Goal: Information Seeking & Learning: Learn about a topic

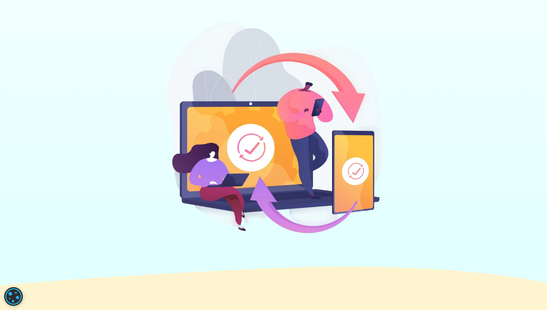
click at [128, 174] on div at bounding box center [273, 129] width 493 height 221
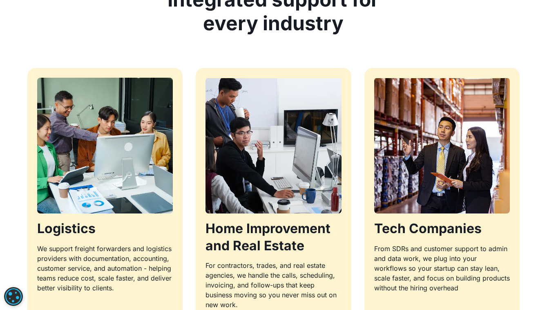
scroll to position [819, 0]
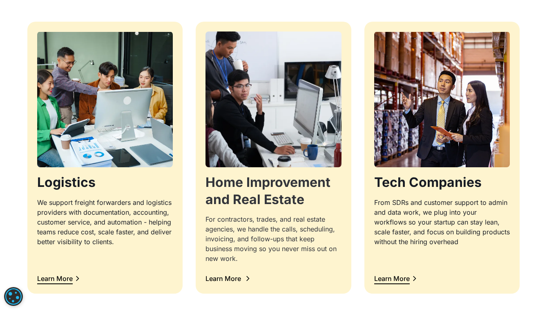
click at [259, 195] on h3 "Home Improvement and Real Estate" at bounding box center [274, 191] width 136 height 34
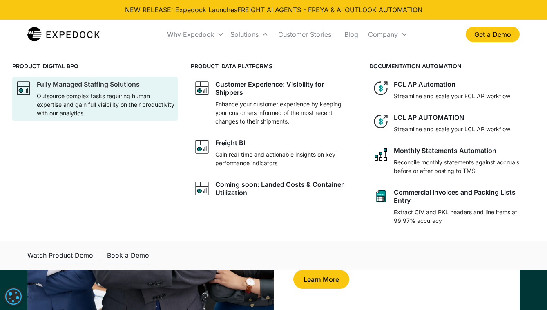
click at [122, 110] on p "Outsource complex tasks requiring human expertise and gain full visibility on t…" at bounding box center [106, 105] width 138 height 26
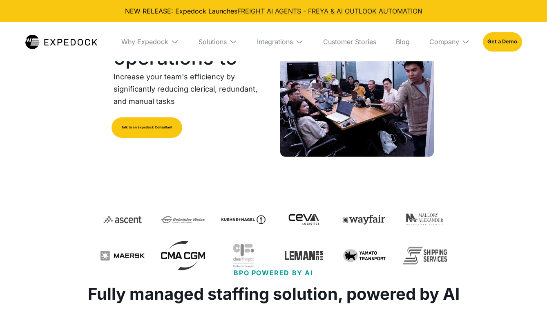
select select
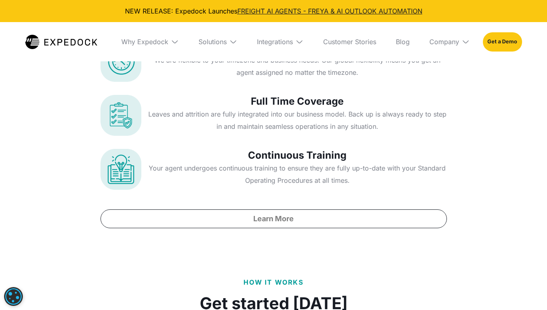
scroll to position [3244, 0]
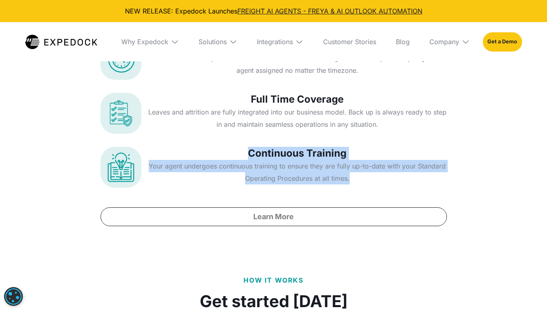
drag, startPoint x: 358, startPoint y: 148, endPoint x: 250, endPoint y: 119, distance: 111.4
click at [250, 147] on div "Continuous Training Your agent undergoes continuous training to ensure they are…" at bounding box center [297, 167] width 299 height 41
copy div "Continuous Training Your agent undergoes continuous training to ensure they are…"
click at [74, 41] on img at bounding box center [61, 42] width 72 height 14
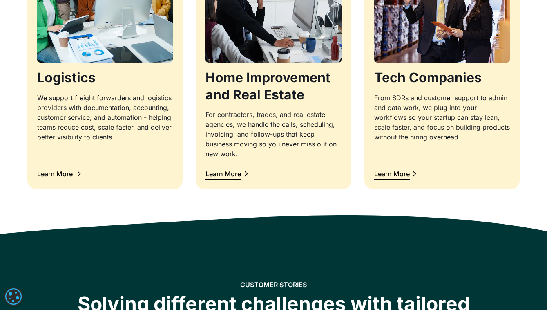
scroll to position [924, 0]
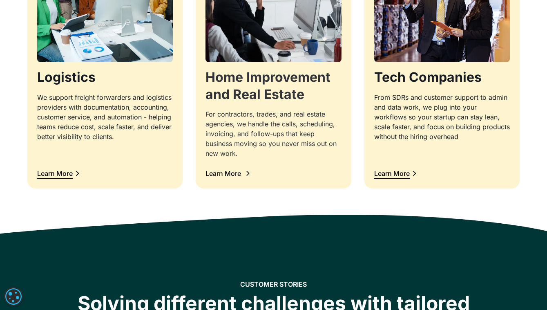
click at [233, 168] on div "Learn More" at bounding box center [228, 173] width 44 height 11
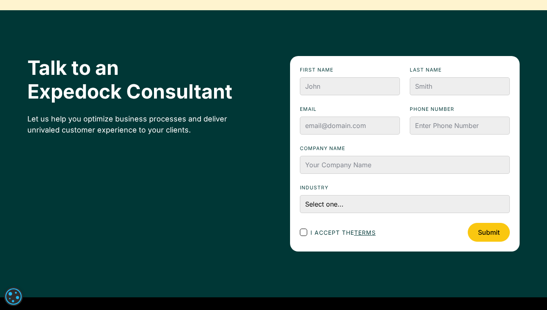
scroll to position [1215, 0]
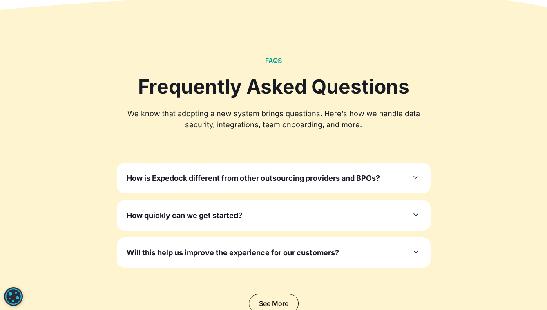
scroll to position [2424, 0]
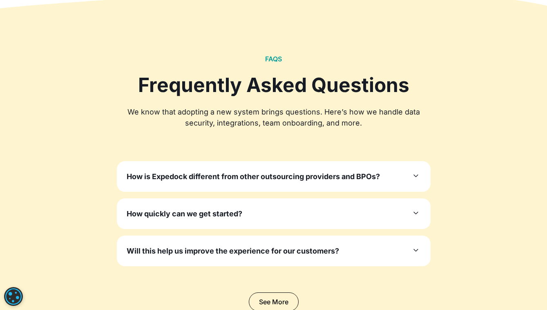
click at [252, 182] on div "How is Expedock different from other outsourcing providers and BPOs? Unlike gen…" at bounding box center [274, 176] width 314 height 31
click at [340, 175] on h3 "How is Expedock different from other outsourcing providers and BPOs?" at bounding box center [253, 176] width 253 height 11
